Goal: Check status: Check status

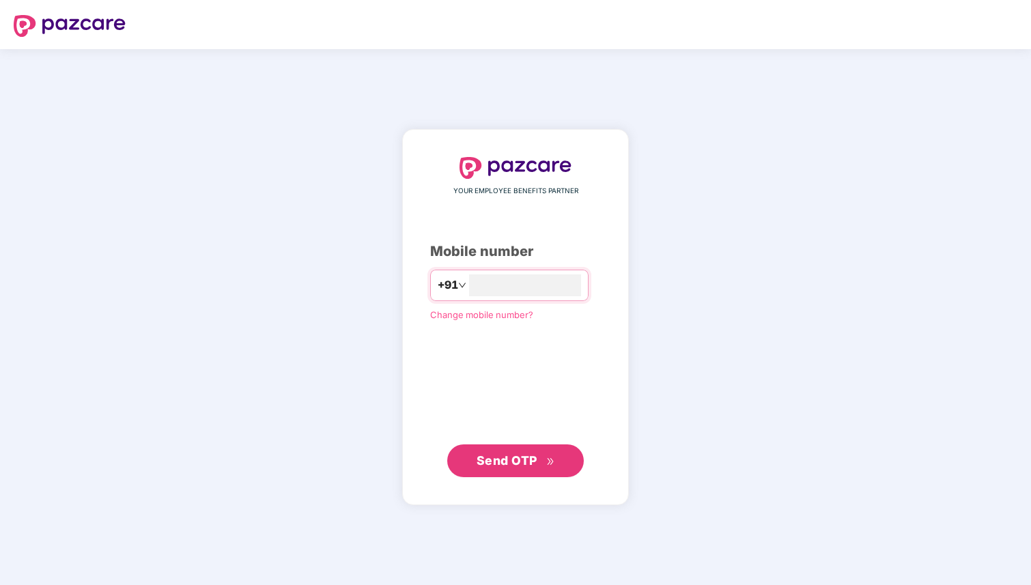
type input "**********"
click at [549, 466] on span "Send OTP" at bounding box center [516, 460] width 79 height 19
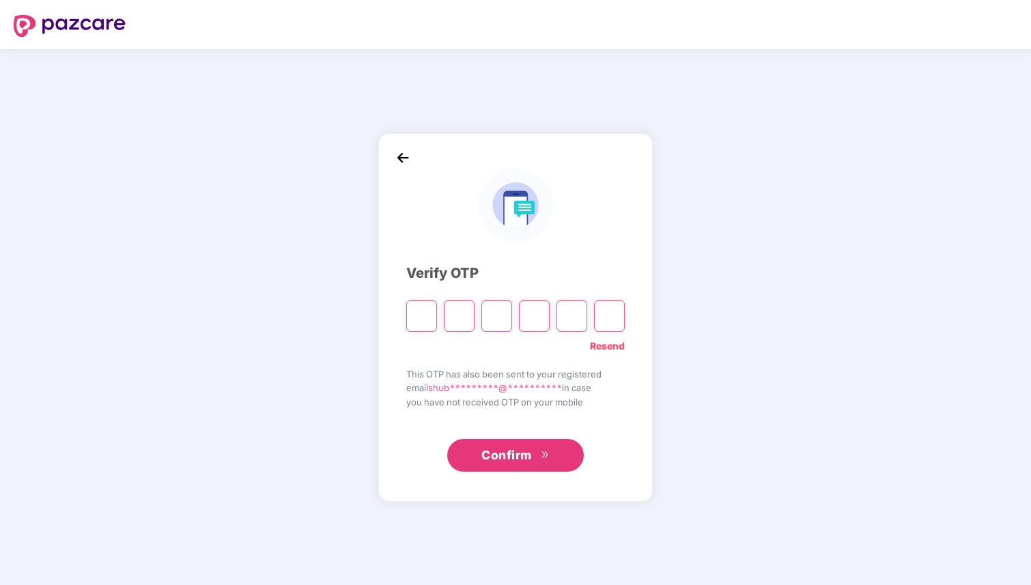
type input "*"
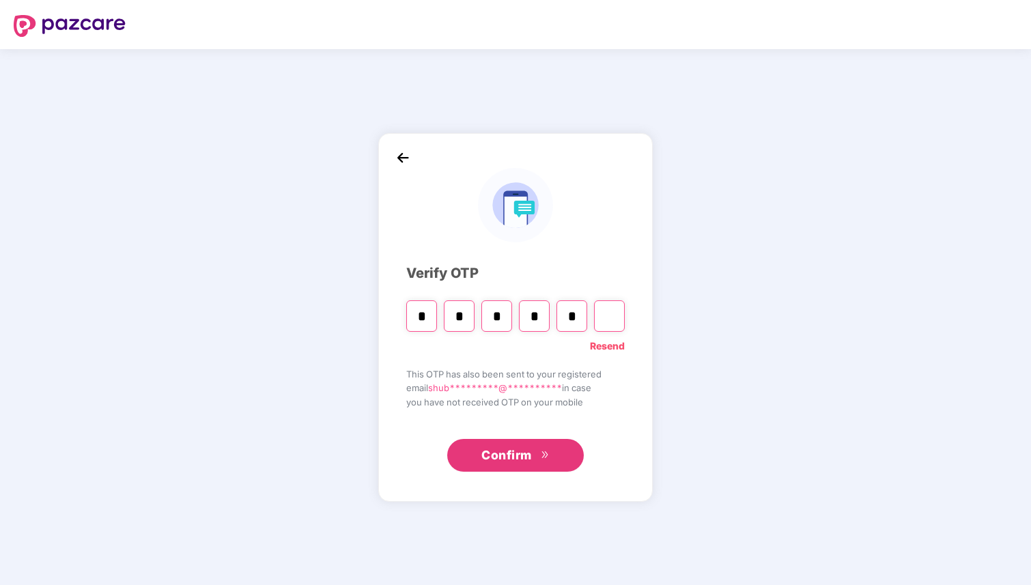
type input "*"
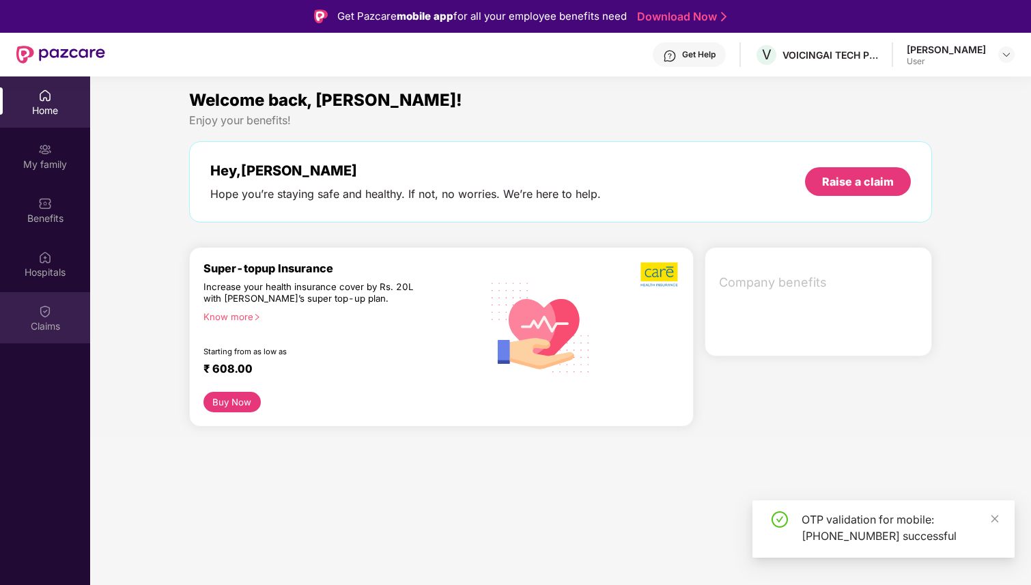
click at [54, 321] on div "Claims" at bounding box center [45, 327] width 90 height 14
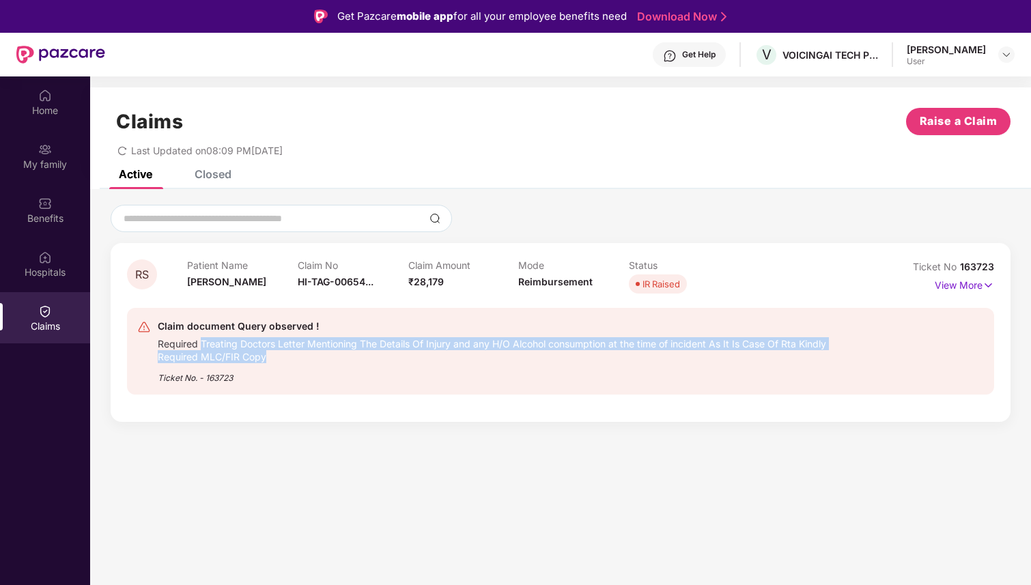
drag, startPoint x: 271, startPoint y: 343, endPoint x: 394, endPoint y: 360, distance: 124.0
click at [395, 361] on div "Required Treating Doctors Letter Mentioning The Details Of Injury and any H/O A…" at bounding box center [500, 349] width 685 height 29
click at [399, 360] on div "Required Treating Doctors Letter Mentioning The Details Of Injury and any H/O A…" at bounding box center [500, 349] width 685 height 29
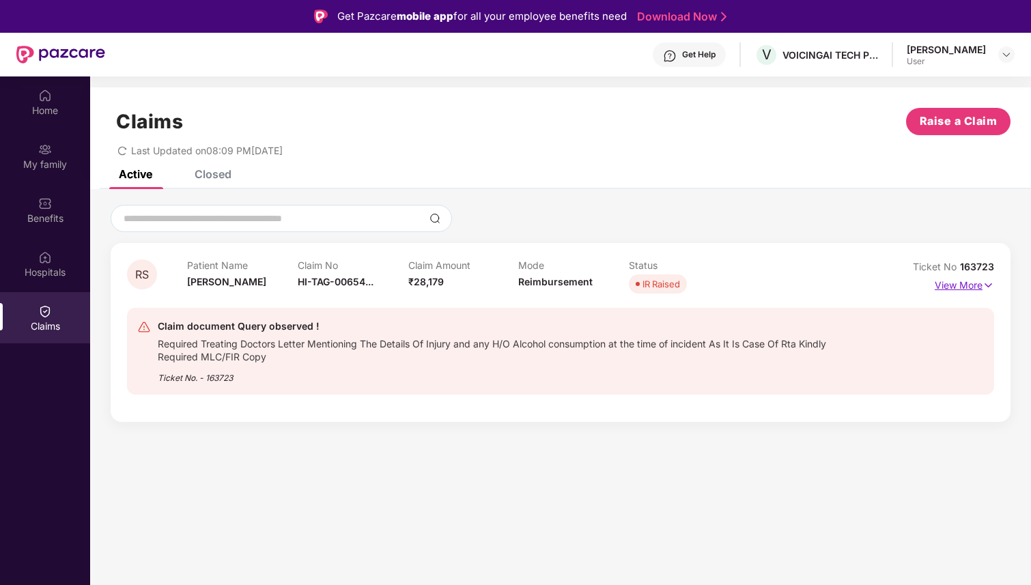
click at [961, 285] on p "View More" at bounding box center [964, 283] width 59 height 18
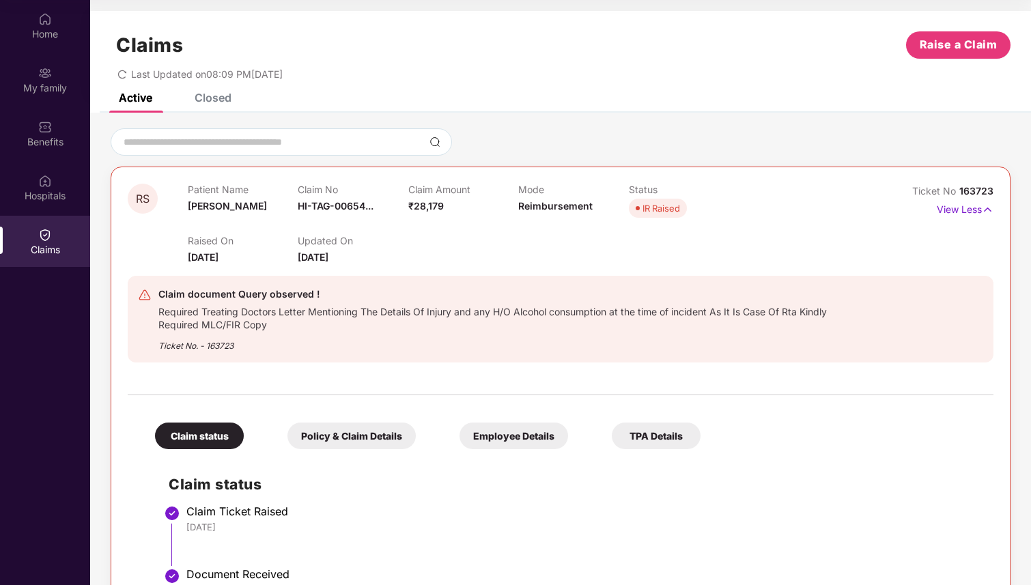
click at [209, 96] on div "Closed" at bounding box center [213, 98] width 37 height 14
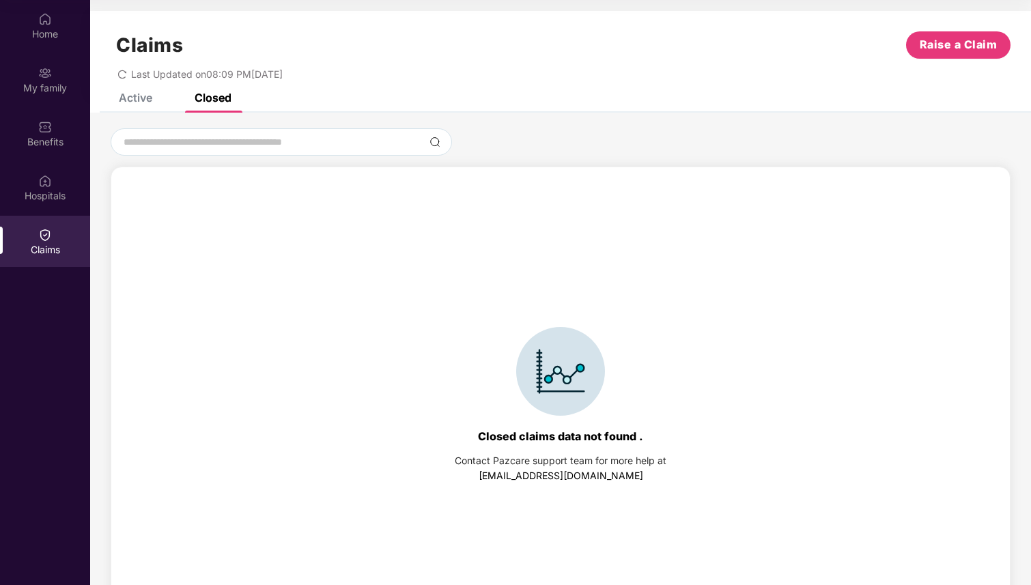
click at [141, 96] on div "Active" at bounding box center [135, 98] width 33 height 14
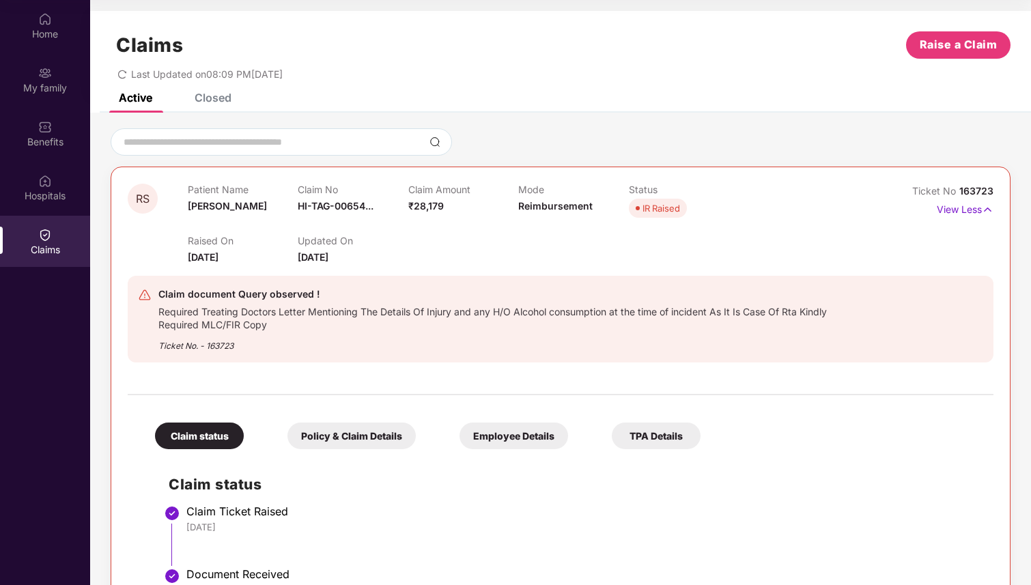
scroll to position [239, 0]
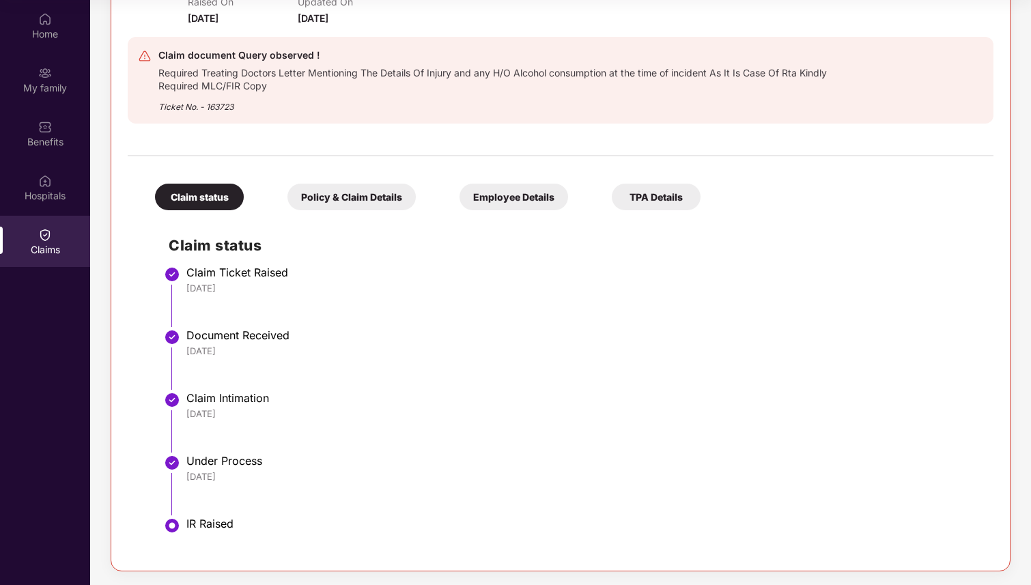
click at [392, 196] on div "Policy & Claim Details" at bounding box center [351, 197] width 128 height 27
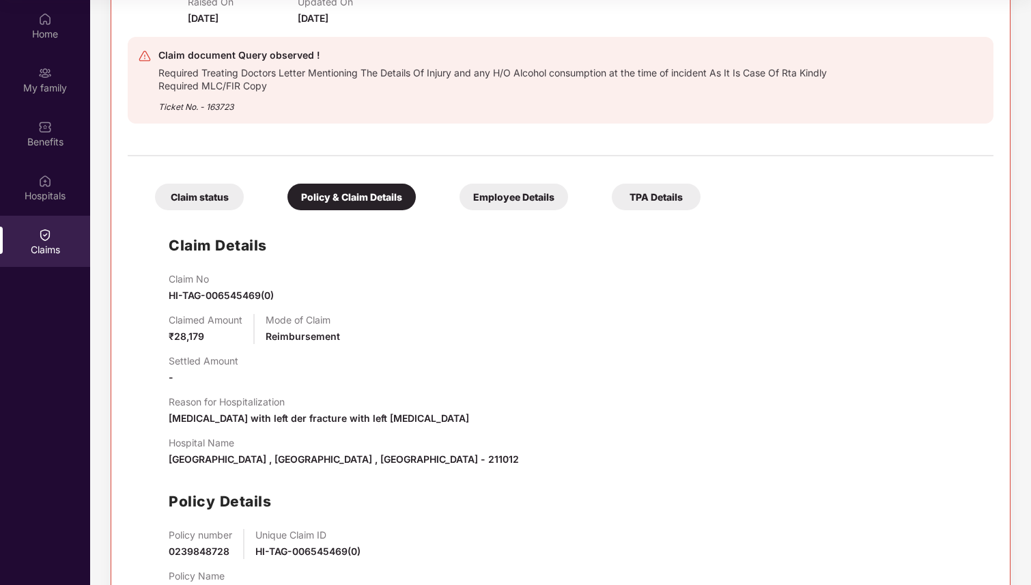
click at [513, 200] on div "Employee Details" at bounding box center [514, 197] width 109 height 27
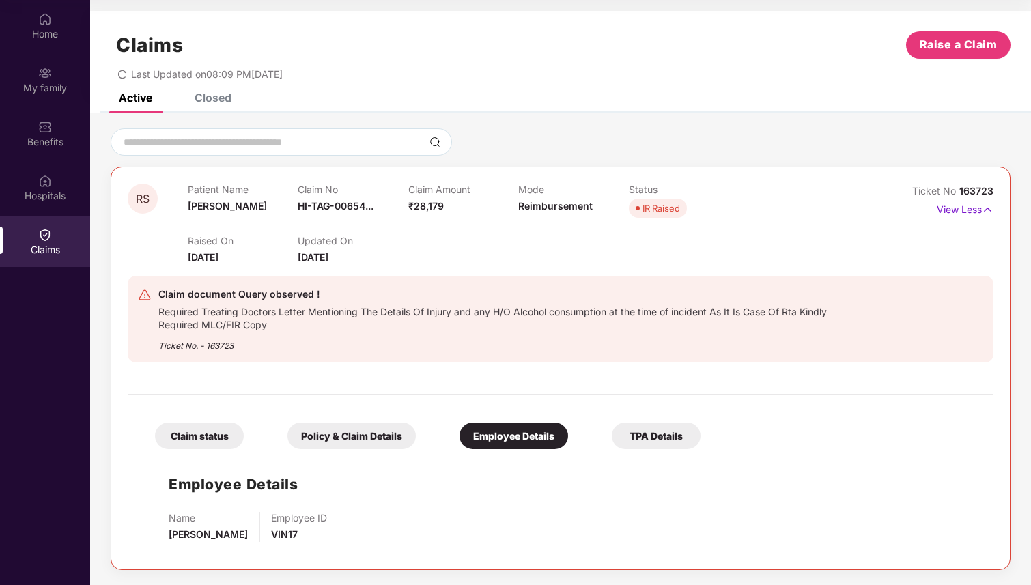
scroll to position [0, 0]
click at [678, 433] on div "TPA Details" at bounding box center [656, 436] width 89 height 27
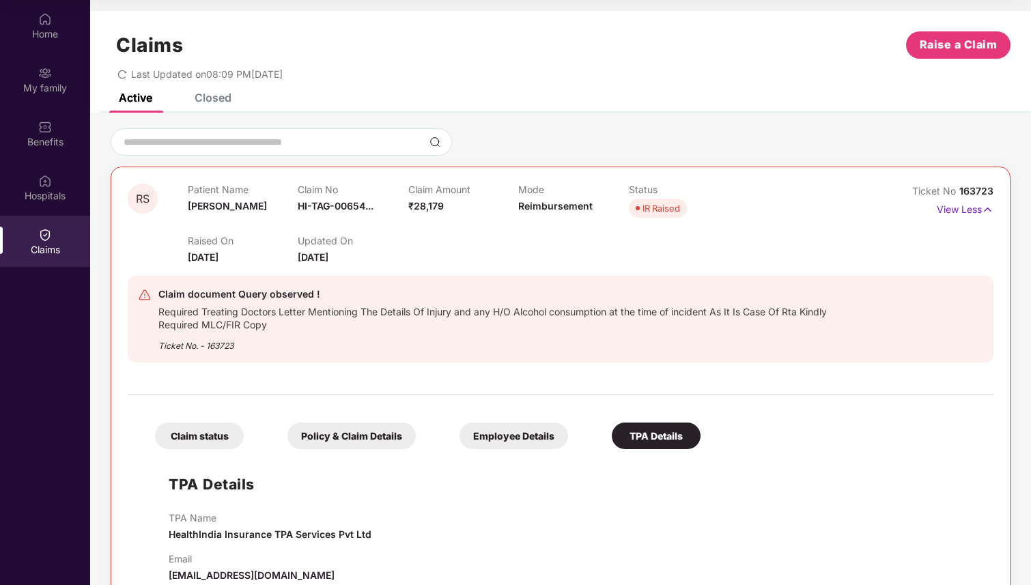
scroll to position [29, 0]
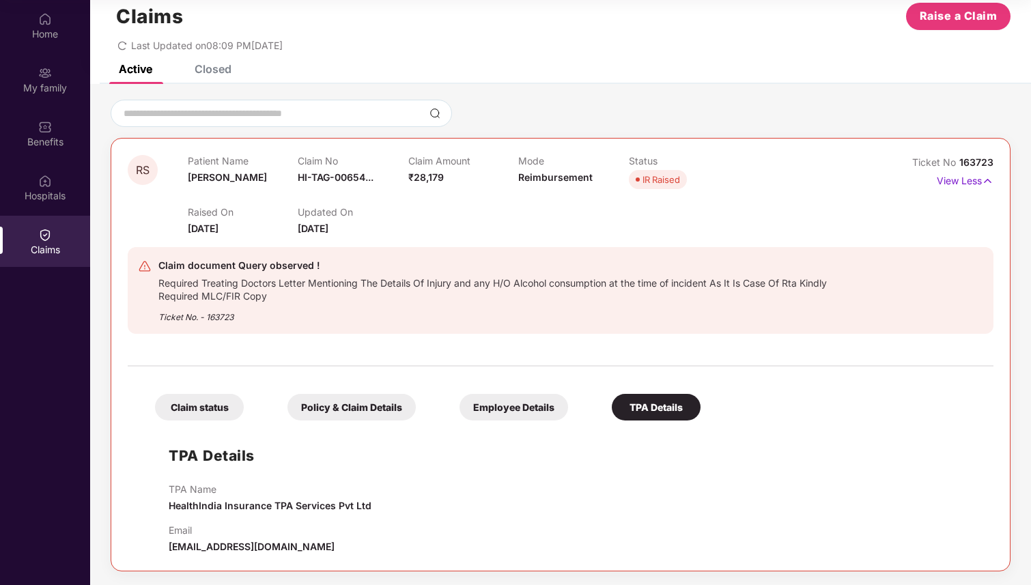
click at [507, 411] on div "Employee Details" at bounding box center [514, 407] width 109 height 27
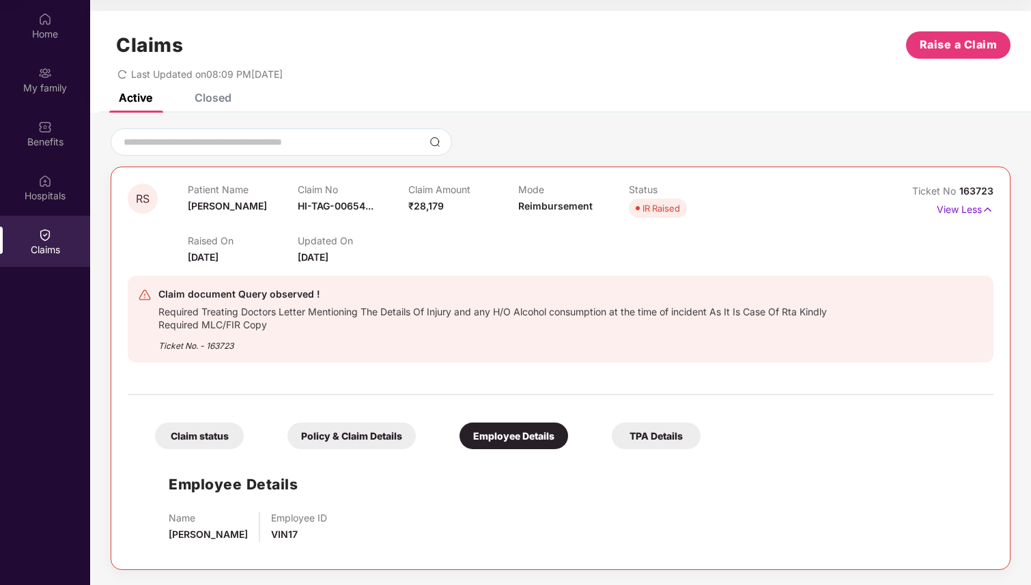
scroll to position [0, 0]
click at [348, 430] on div "Policy & Claim Details" at bounding box center [351, 436] width 128 height 27
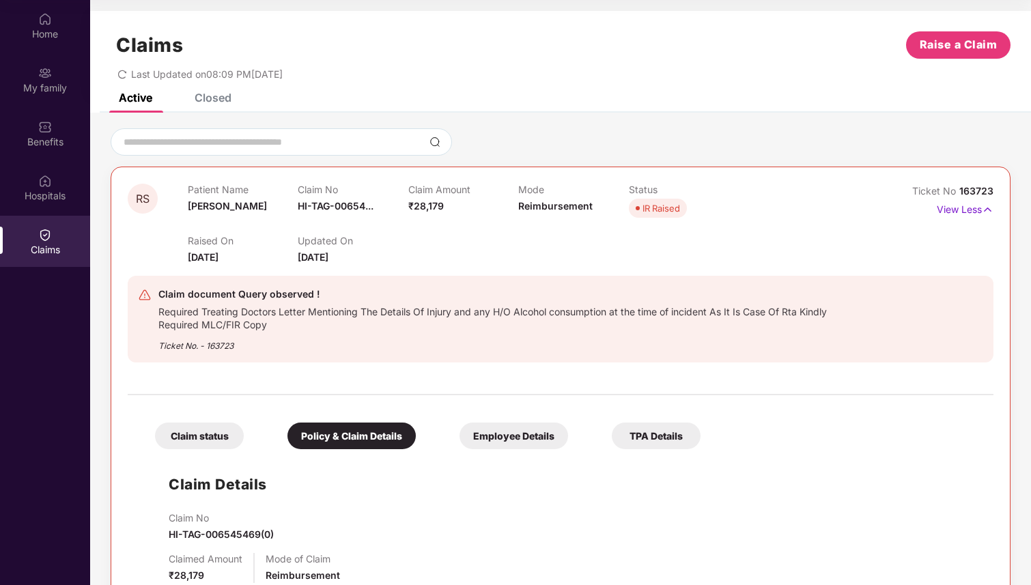
click at [227, 432] on div "Claim status" at bounding box center [199, 436] width 89 height 27
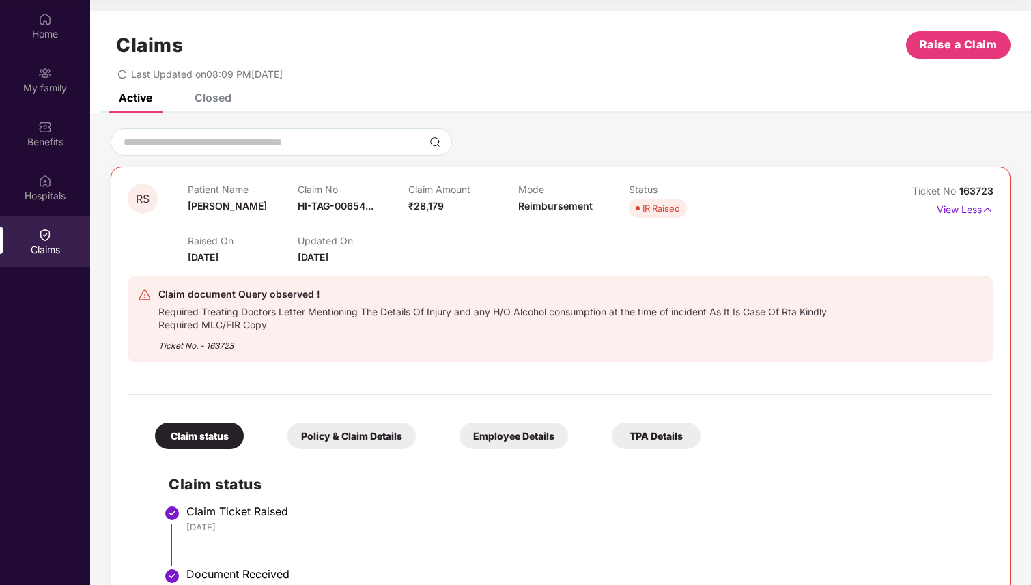
scroll to position [239, 0]
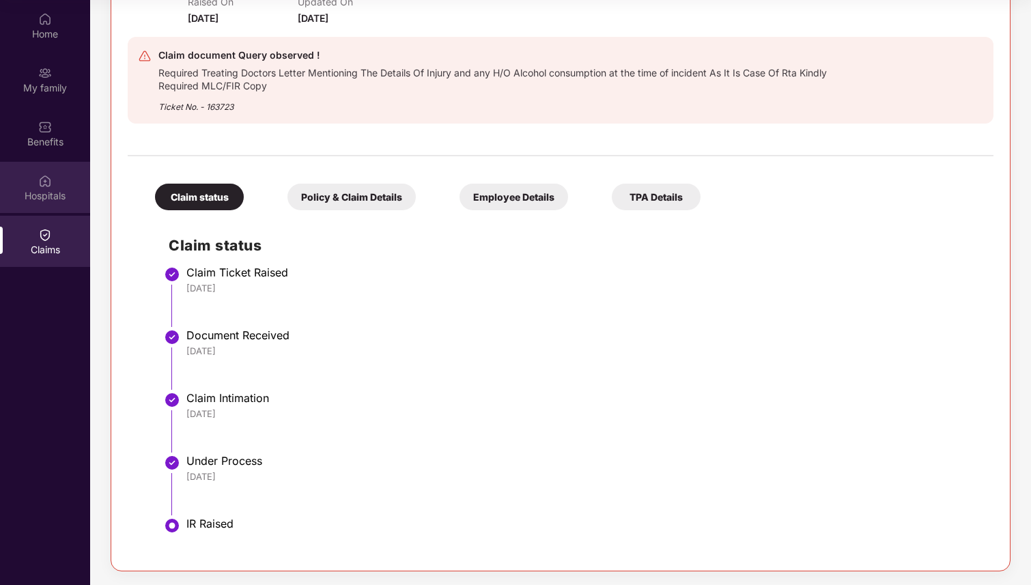
click at [58, 202] on div "Hospitals" at bounding box center [45, 196] width 90 height 14
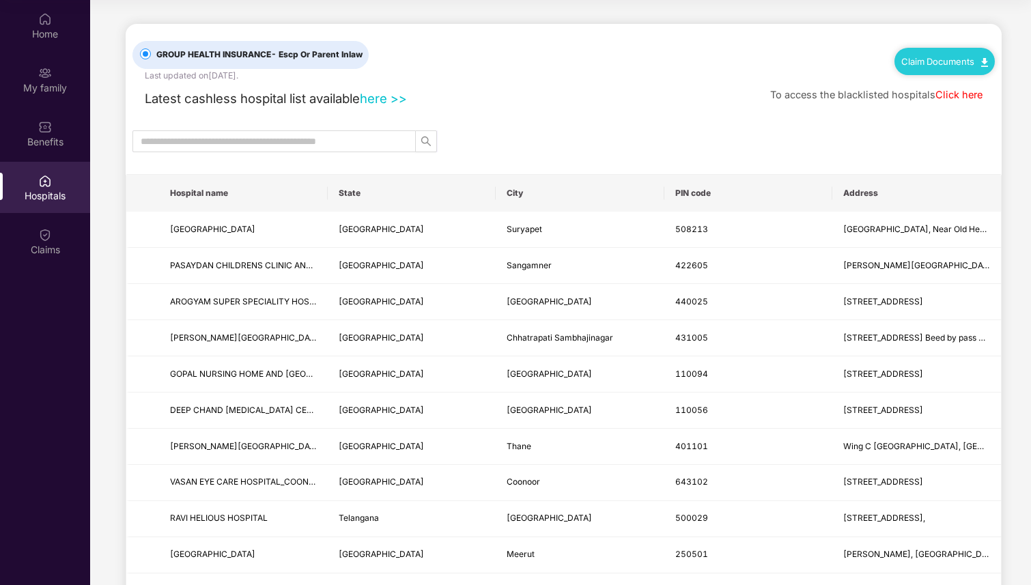
click at [951, 58] on link "Claim Documents" at bounding box center [944, 61] width 87 height 11
click at [937, 114] on link "Claim Process" at bounding box center [949, 112] width 89 height 29
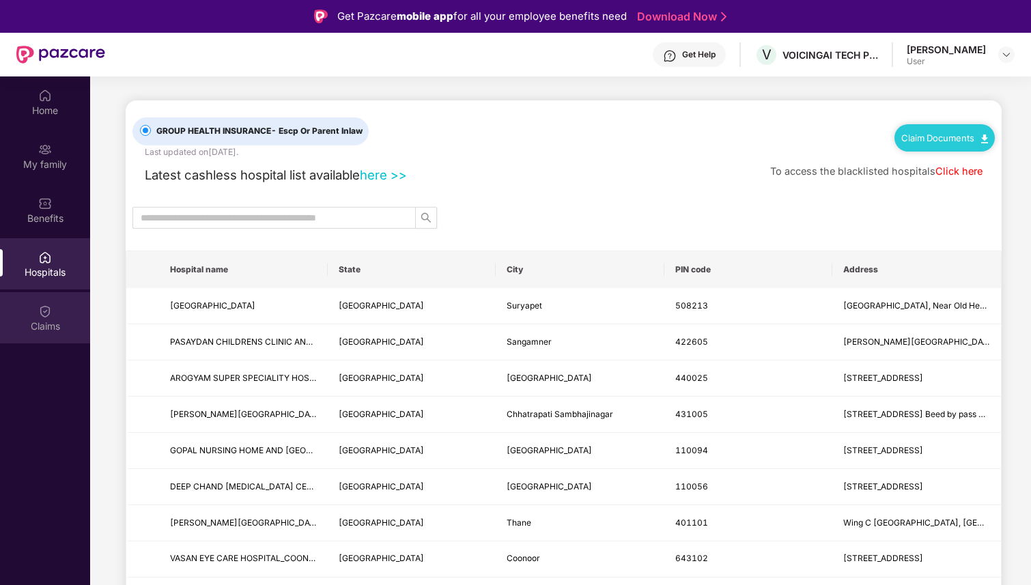
click at [45, 316] on img at bounding box center [45, 312] width 14 height 14
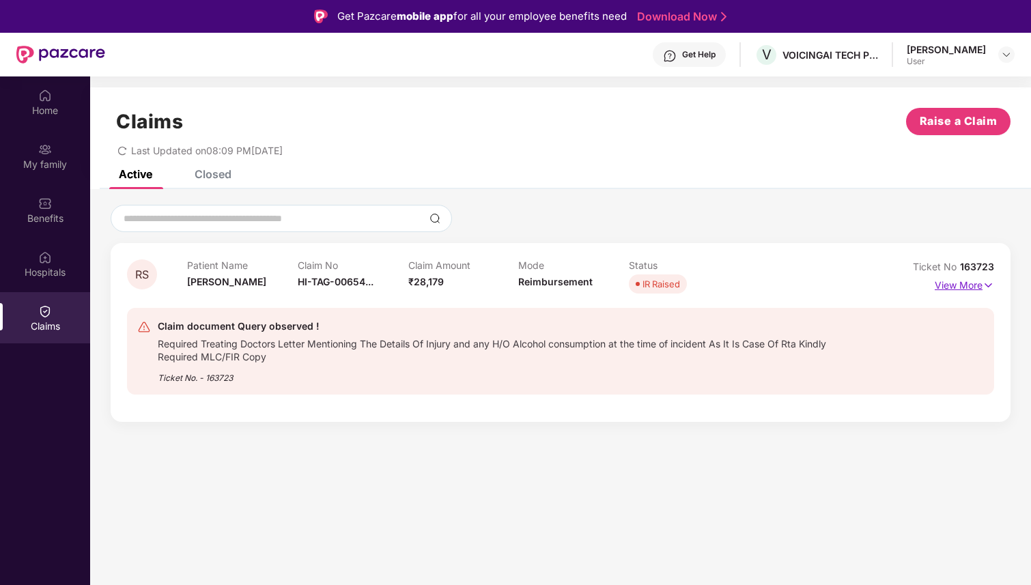
click at [950, 287] on p "View More" at bounding box center [964, 283] width 59 height 18
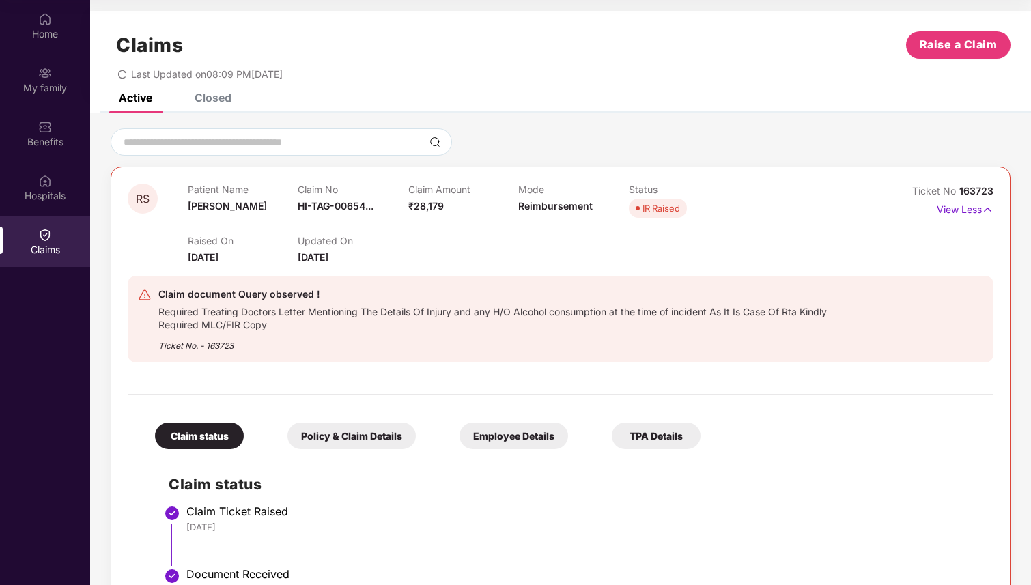
click at [34, 251] on div "Claims" at bounding box center [45, 250] width 90 height 14
click at [44, 36] on div "Home" at bounding box center [45, 34] width 90 height 14
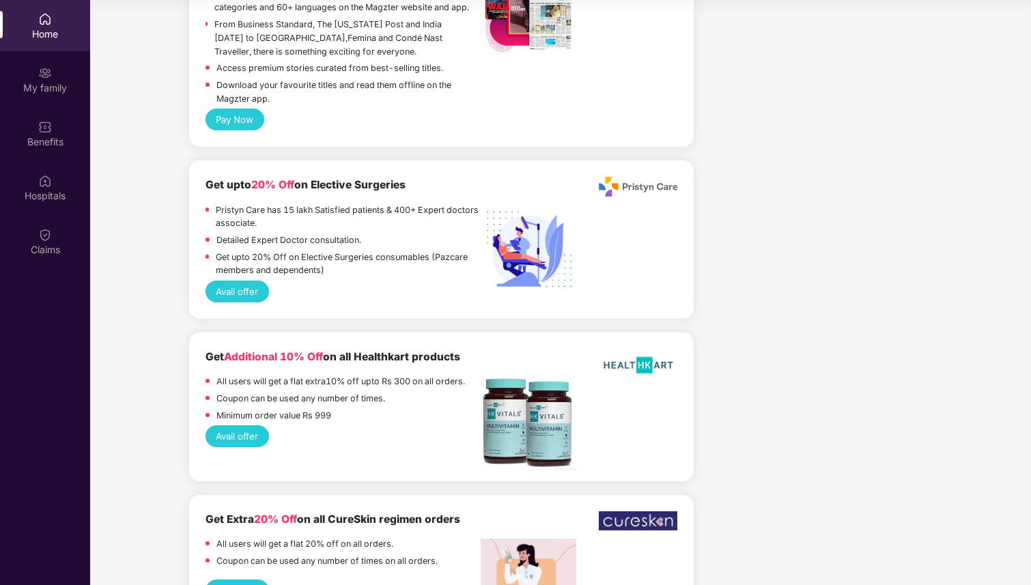
scroll to position [2040, 0]
